Goal: Book appointment/travel/reservation

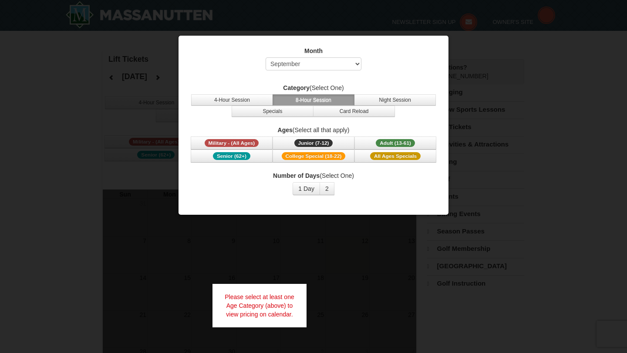
select select "9"
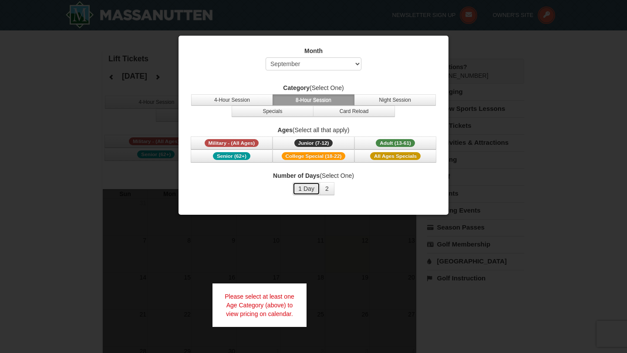
click at [304, 191] on button "1 Day" at bounding box center [305, 188] width 27 height 13
click at [403, 140] on span "Adult (13-61)" at bounding box center [395, 143] width 39 height 8
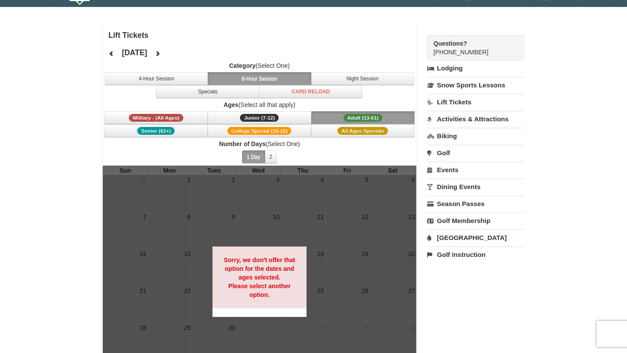
scroll to position [1, 0]
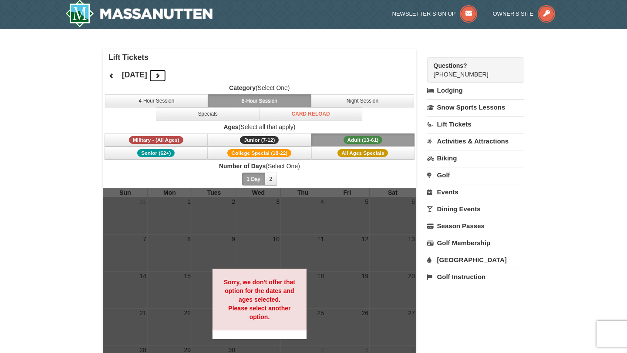
click at [161, 77] on icon at bounding box center [158, 76] width 6 height 6
click at [190, 77] on div "[DATE] Category (Select One) 4-Hour Session 8-Hour Session Night Session Specia…" at bounding box center [259, 127] width 313 height 122
click at [161, 77] on icon at bounding box center [158, 76] width 6 height 6
click at [166, 77] on button at bounding box center [157, 75] width 17 height 13
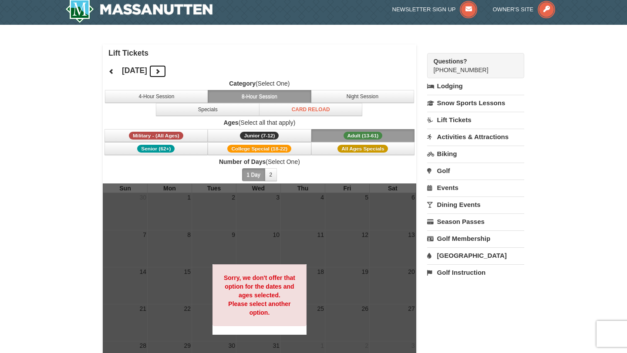
scroll to position [0, 0]
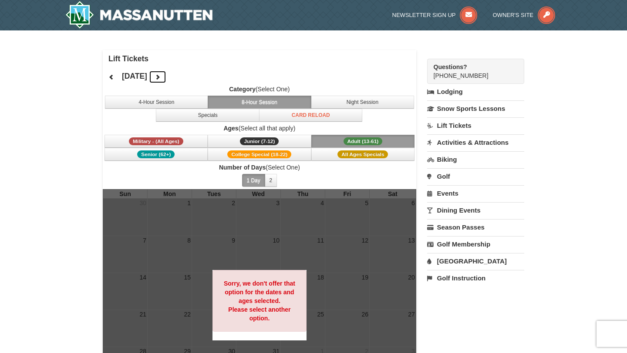
click at [161, 76] on icon at bounding box center [158, 77] width 6 height 6
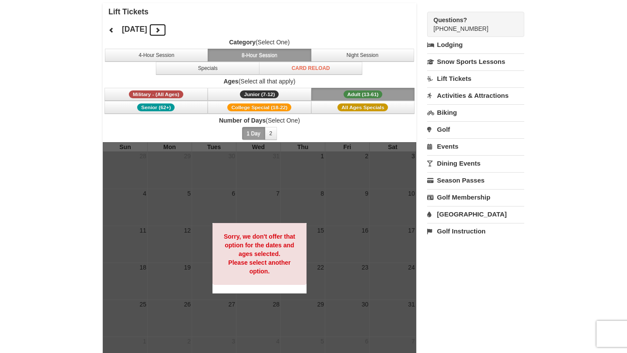
scroll to position [52, 0]
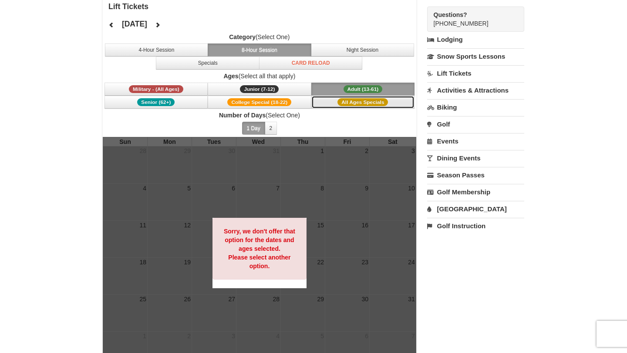
click at [359, 107] on button "All Ages Specials" at bounding box center [363, 102] width 104 height 13
